Goal: Information Seeking & Learning: Understand process/instructions

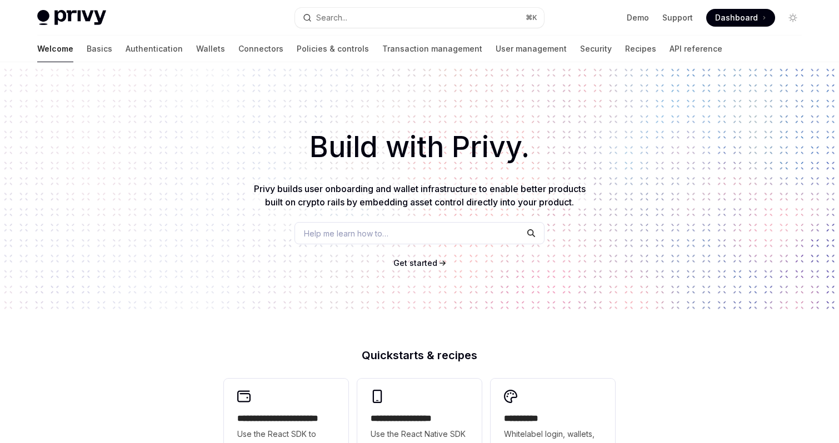
click at [428, 190] on span "Privy builds user onboarding and wallet infrastructure to enable better product…" at bounding box center [420, 195] width 332 height 24
click at [419, 188] on span "Privy builds user onboarding and wallet infrastructure to enable better product…" at bounding box center [420, 195] width 332 height 24
click at [398, 188] on span "Privy builds user onboarding and wallet infrastructure to enable better product…" at bounding box center [420, 195] width 332 height 24
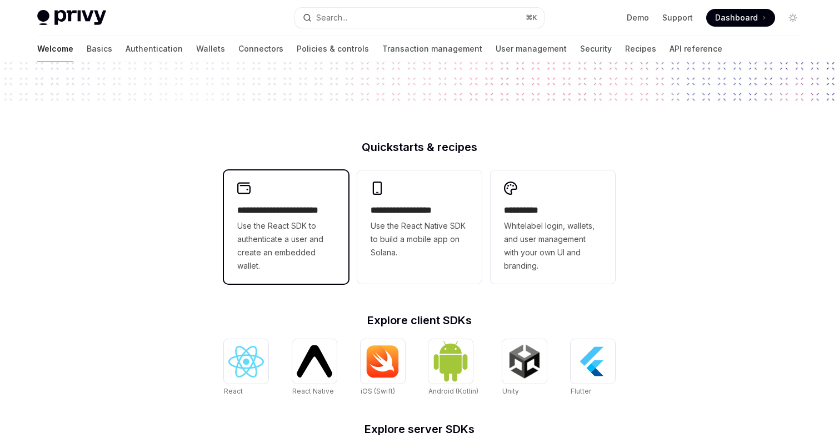
scroll to position [211, 0]
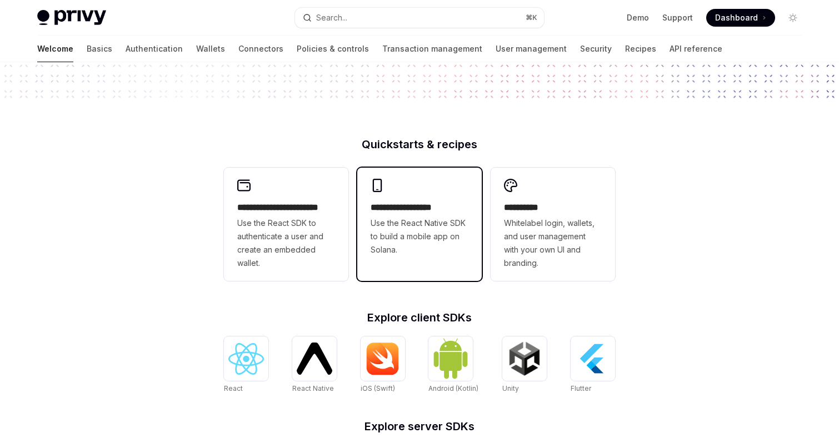
click at [442, 239] on span "Use the React Native SDK to build a mobile app on Solana." at bounding box center [420, 237] width 98 height 40
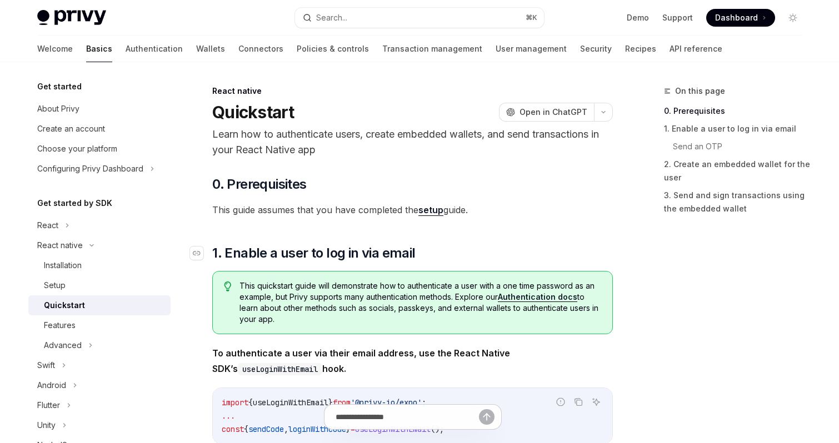
click at [236, 254] on span "1. Enable a user to log in via email" at bounding box center [313, 253] width 203 height 18
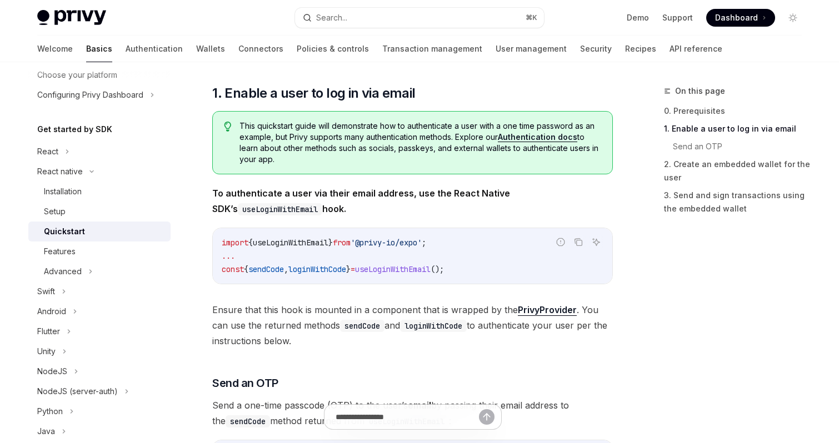
scroll to position [103, 0]
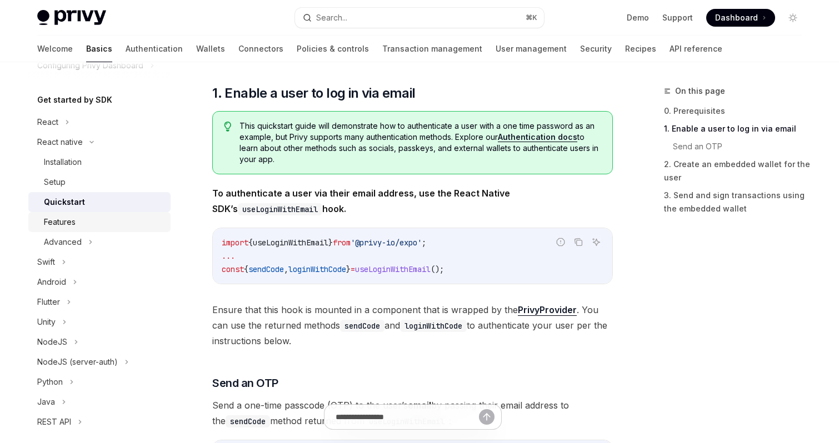
click at [69, 223] on div "Features" at bounding box center [60, 222] width 32 height 13
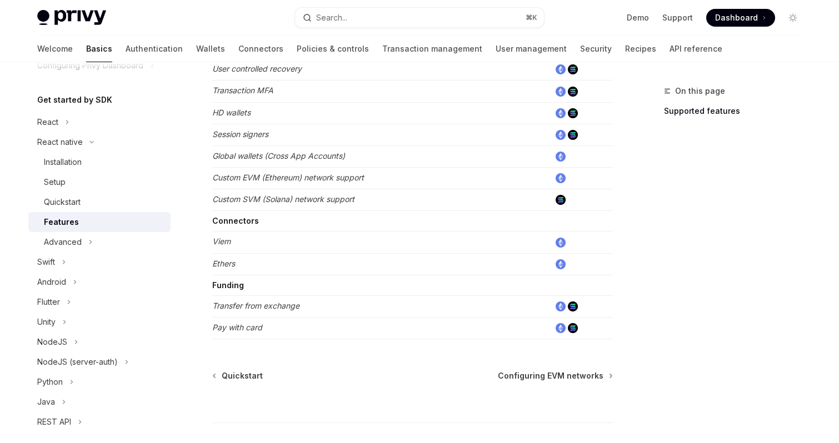
scroll to position [602, 0]
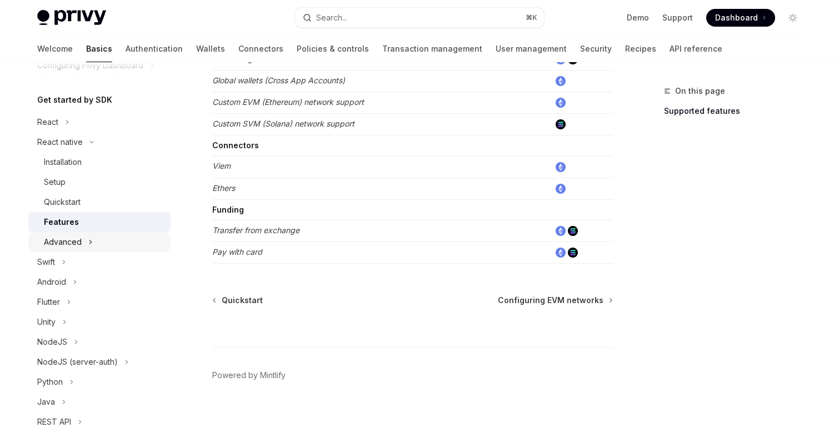
click at [78, 236] on div "Advanced" at bounding box center [63, 242] width 38 height 13
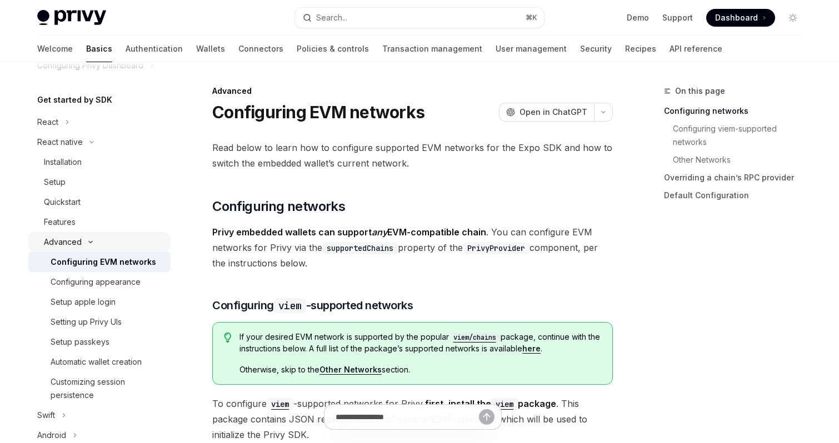
click at [92, 238] on div "Advanced" at bounding box center [99, 242] width 142 height 20
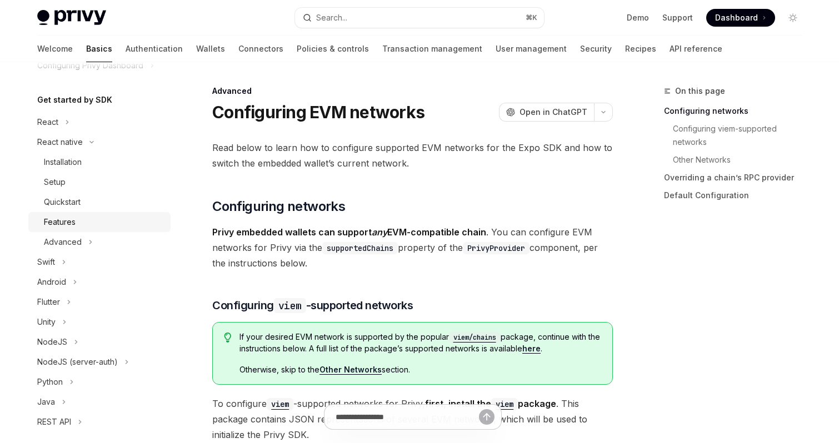
click at [93, 212] on link "Features" at bounding box center [99, 222] width 142 height 20
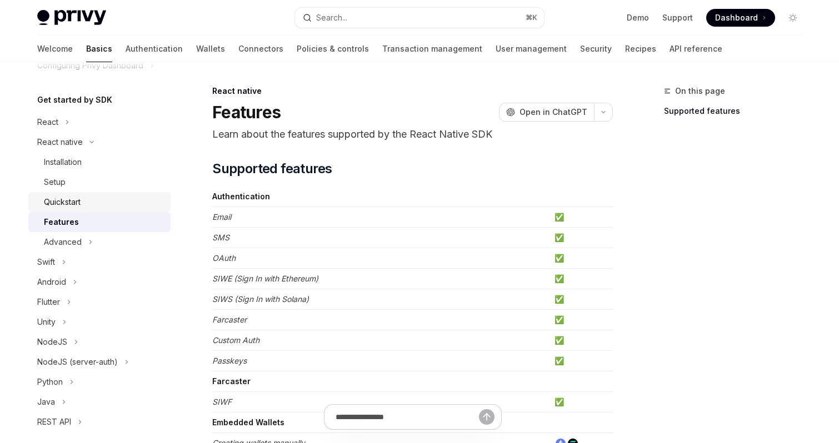
click at [71, 197] on div "Quickstart" at bounding box center [62, 202] width 37 height 13
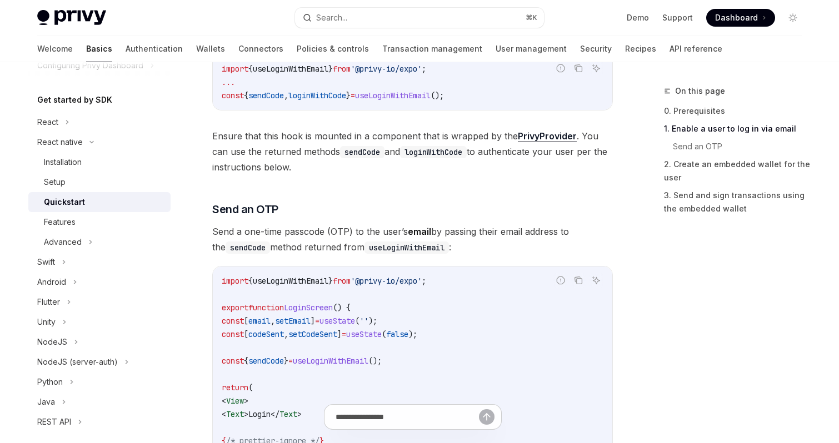
scroll to position [336, 0]
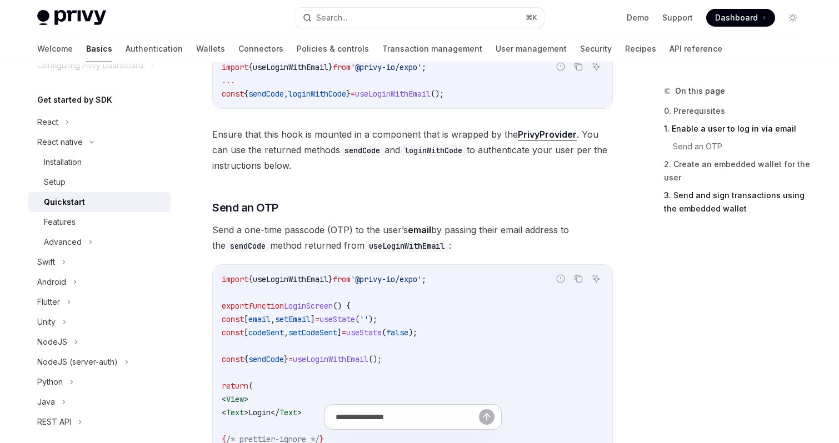
click at [726, 197] on link "3. Send and sign transactions using the embedded wallet" at bounding box center [737, 202] width 147 height 31
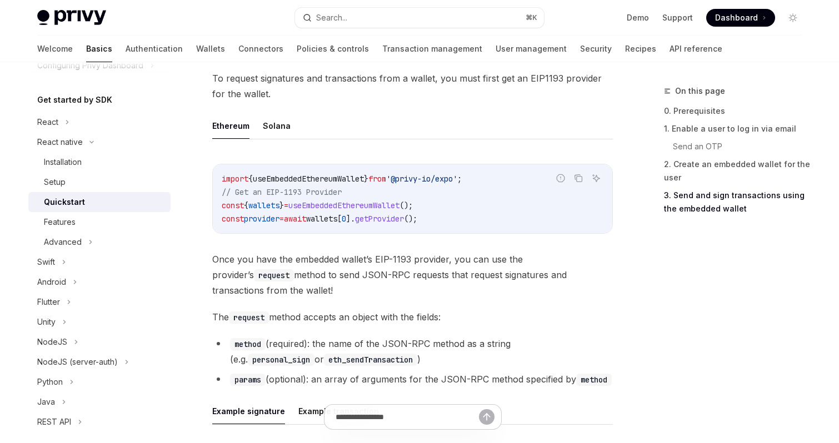
scroll to position [1277, 0]
click at [268, 129] on button "Solana" at bounding box center [277, 124] width 28 height 26
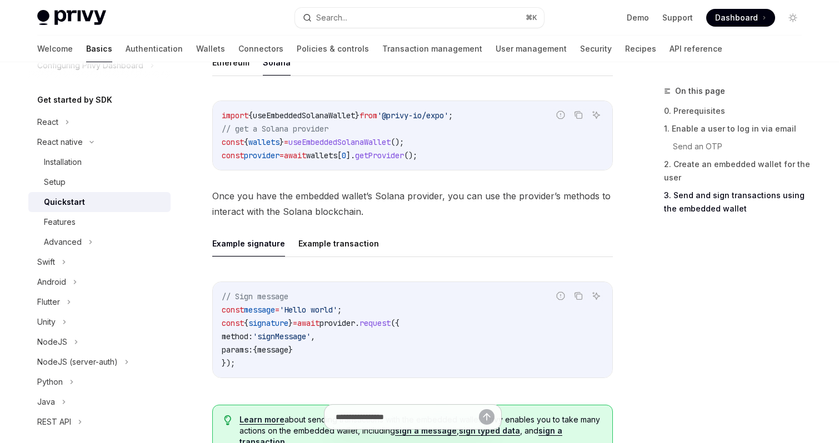
scroll to position [1319, 0]
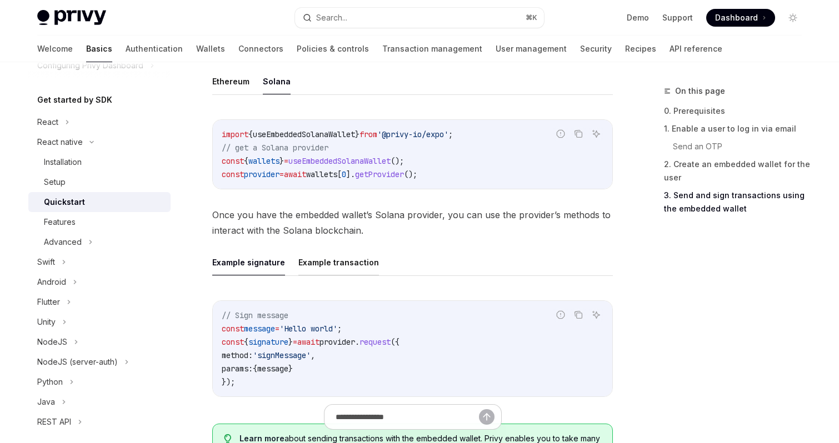
click at [353, 262] on button "Example transaction" at bounding box center [338, 262] width 81 height 26
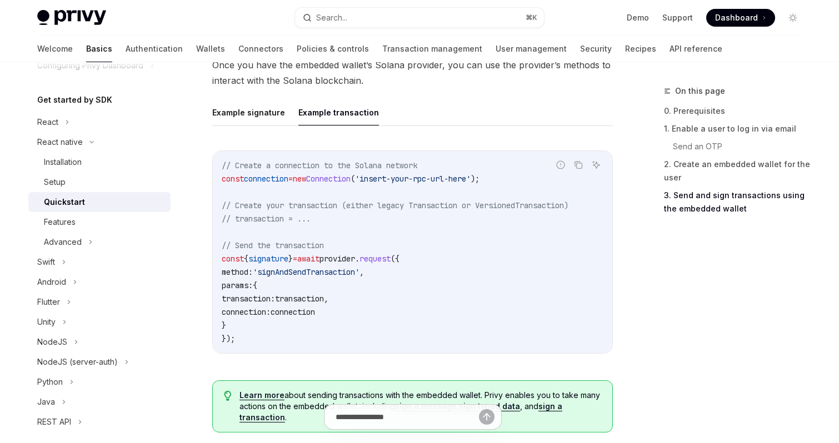
scroll to position [1451, 0]
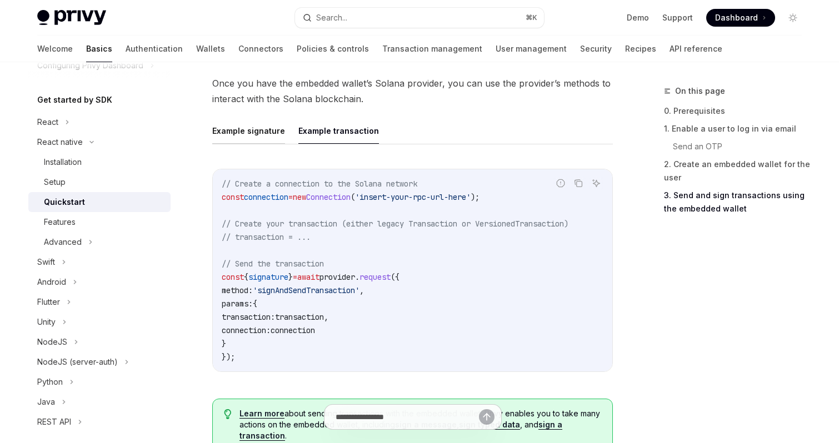
click at [228, 132] on button "Example signature" at bounding box center [248, 131] width 73 height 26
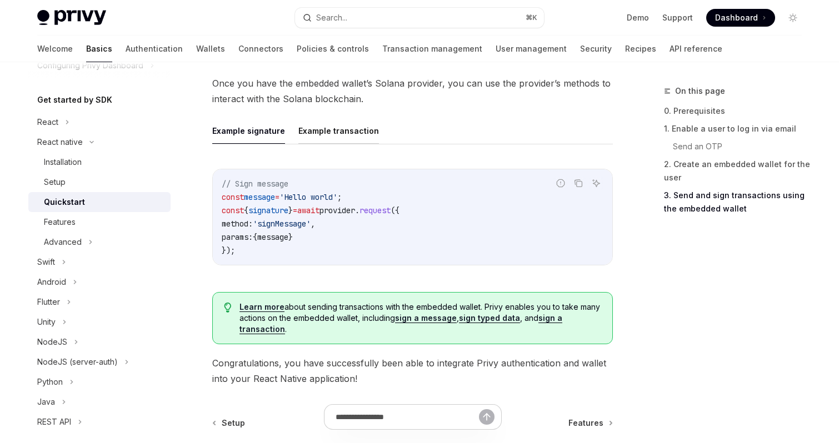
click at [310, 142] on button "Example transaction" at bounding box center [338, 131] width 81 height 26
type textarea "*"
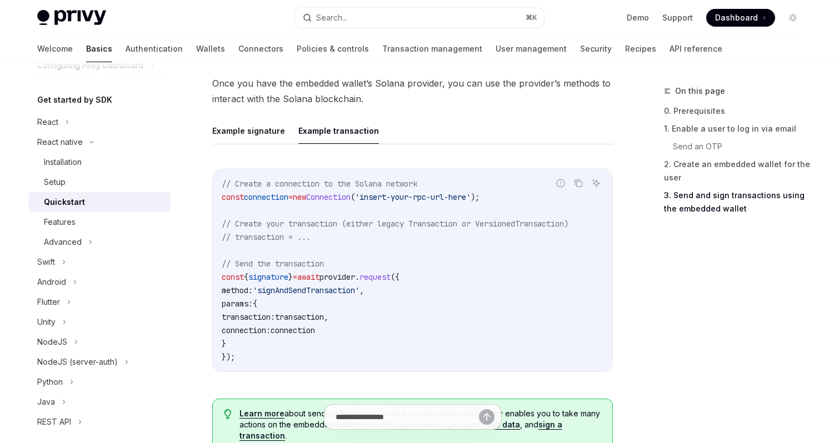
click at [381, 202] on span "'insert-your-rpc-url-here'" at bounding box center [413, 197] width 116 height 10
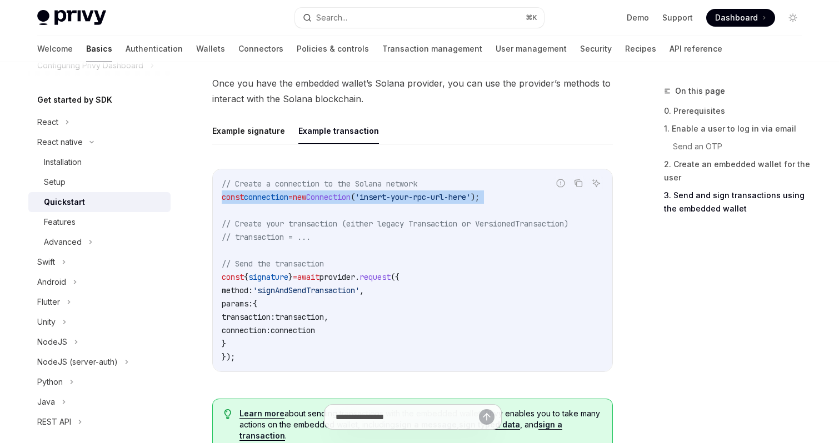
click at [381, 202] on span "'insert-your-rpc-url-here'" at bounding box center [413, 197] width 116 height 10
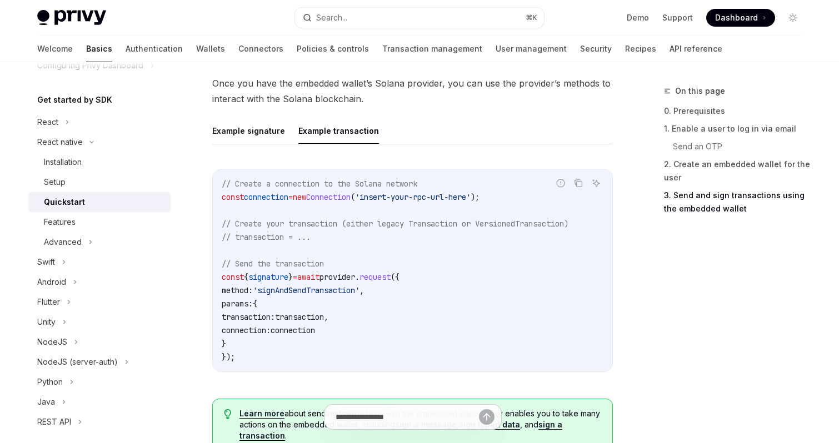
click at [381, 202] on span "'insert-your-rpc-url-here'" at bounding box center [413, 197] width 116 height 10
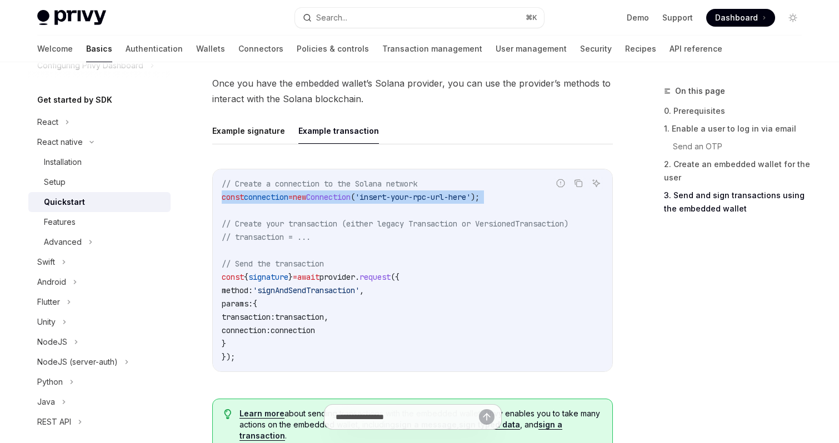
click at [381, 202] on span "'insert-your-rpc-url-here'" at bounding box center [413, 197] width 116 height 10
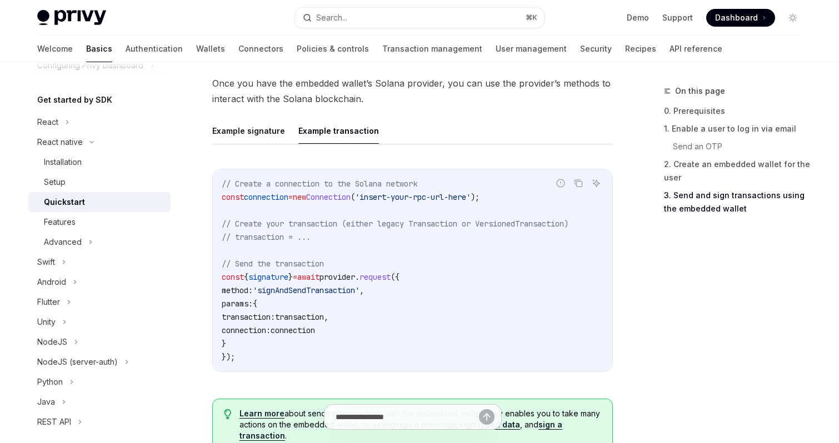
click at [381, 202] on span "'insert-your-rpc-url-here'" at bounding box center [413, 197] width 116 height 10
click at [415, 199] on span "'insert-your-rpc-url-here'" at bounding box center [413, 197] width 116 height 10
click at [406, 198] on span "'insert-your-rpc-url-here'" at bounding box center [413, 197] width 116 height 10
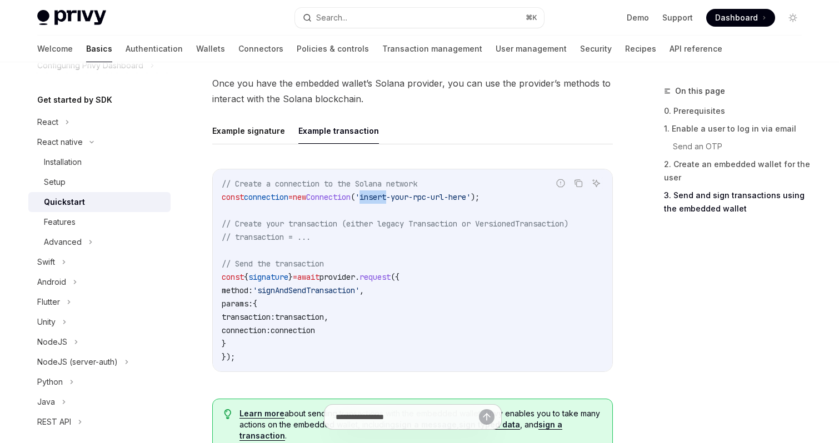
click at [351, 231] on code "// Create a connection to the Solana network const connection = new Connection …" at bounding box center [413, 270] width 382 height 187
click at [363, 225] on span "// Create your transaction (either legacy Transaction or VersionedTransaction)" at bounding box center [395, 224] width 347 height 10
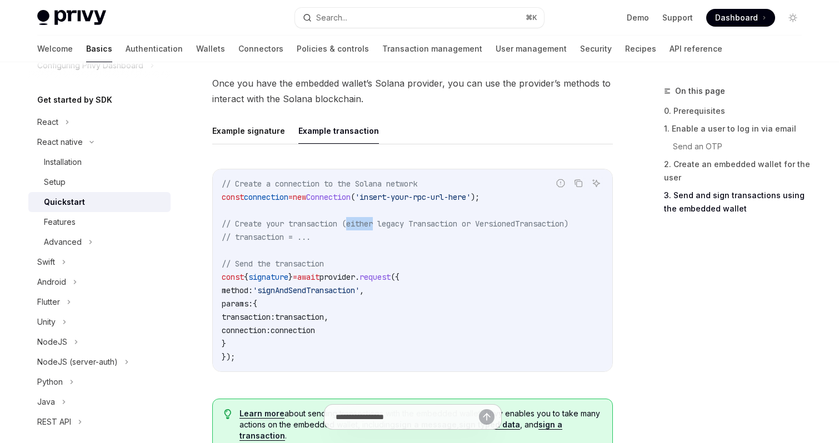
click at [363, 225] on span "// Create your transaction (either legacy Transaction or VersionedTransaction)" at bounding box center [395, 224] width 347 height 10
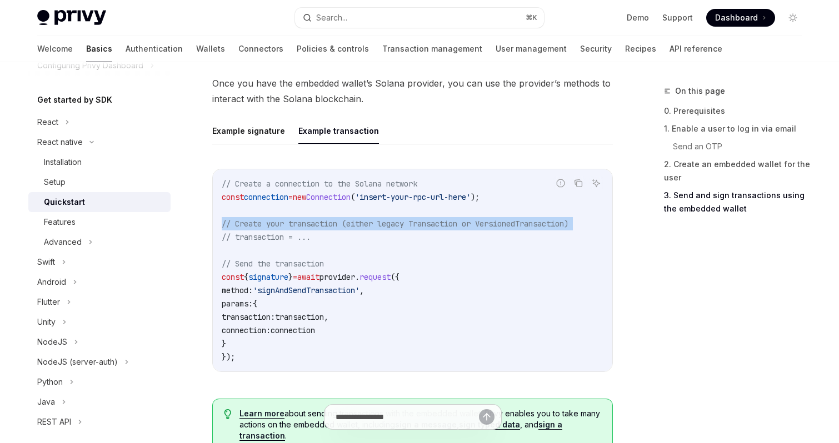
click at [363, 225] on span "// Create your transaction (either legacy Transaction or VersionedTransaction)" at bounding box center [395, 224] width 347 height 10
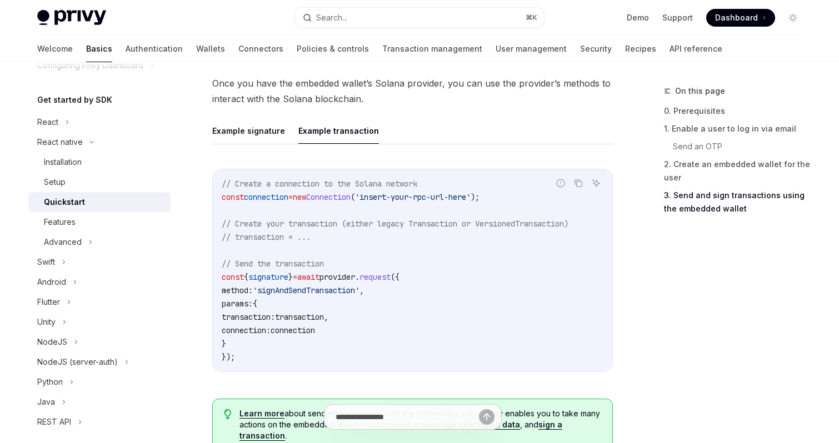
click at [363, 225] on span "// Create your transaction (either legacy Transaction or VersionedTransaction)" at bounding box center [395, 224] width 347 height 10
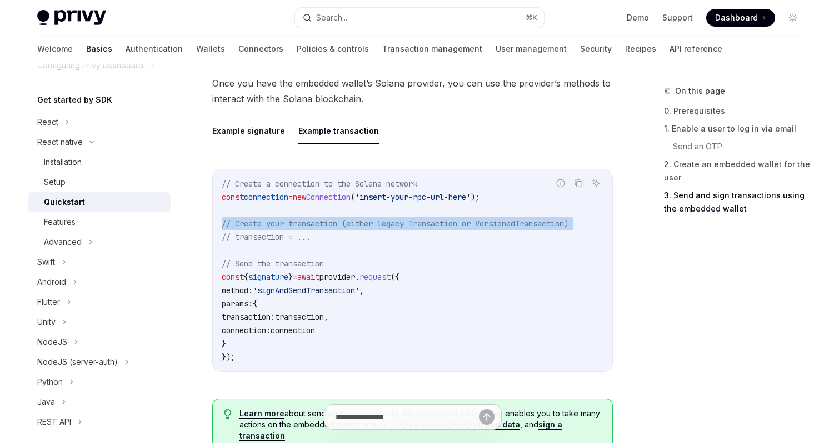
click at [363, 225] on span "// Create your transaction (either legacy Transaction or VersionedTransaction)" at bounding box center [395, 224] width 347 height 10
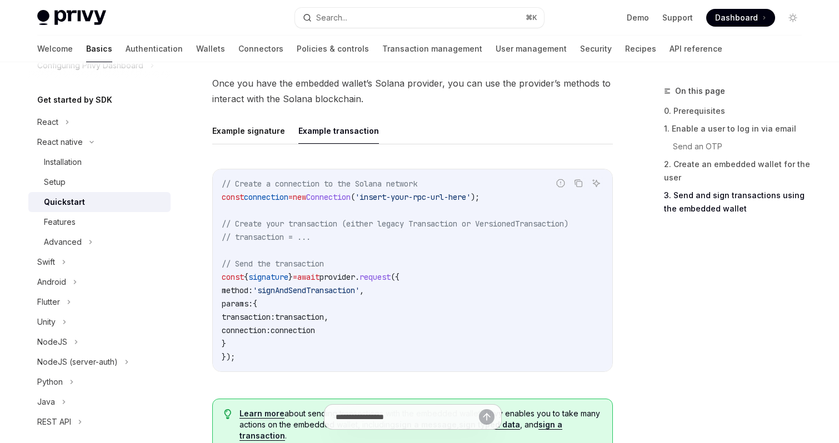
click at [363, 225] on span "// Create your transaction (either legacy Transaction or VersionedTransaction)" at bounding box center [395, 224] width 347 height 10
